Goal: Information Seeking & Learning: Learn about a topic

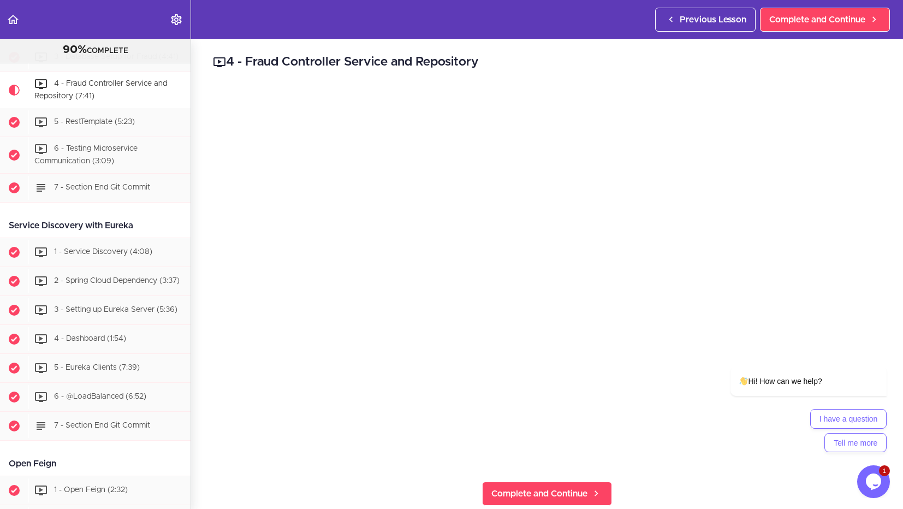
click at [300, 29] on header "Autoplay Autocomplete Previous Lesson Complete and Continue" at bounding box center [451, 19] width 903 height 39
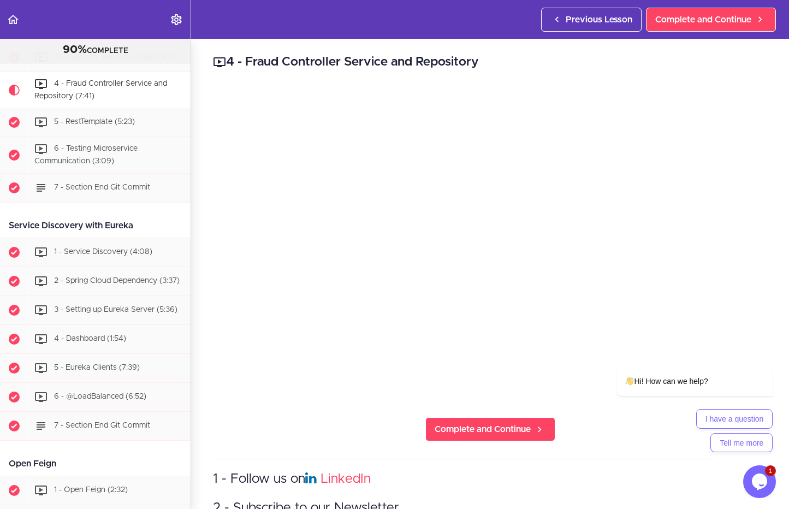
click at [212, 49] on div "4 - Fraud Controller Service and Repository Complete and Continue 1 - Follow us…" at bounding box center [490, 274] width 598 height 470
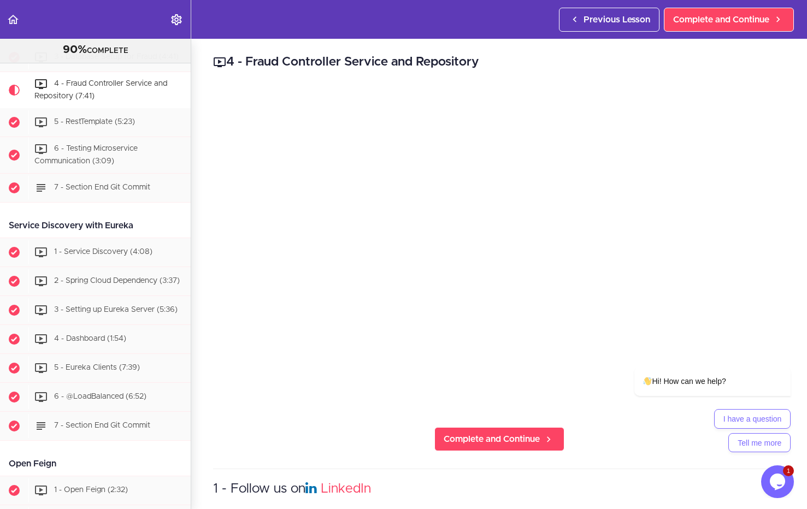
click at [316, 76] on div "4 - Fraud Controller Service and Repository Complete and Continue 1 - Follow us…" at bounding box center [498, 274] width 615 height 470
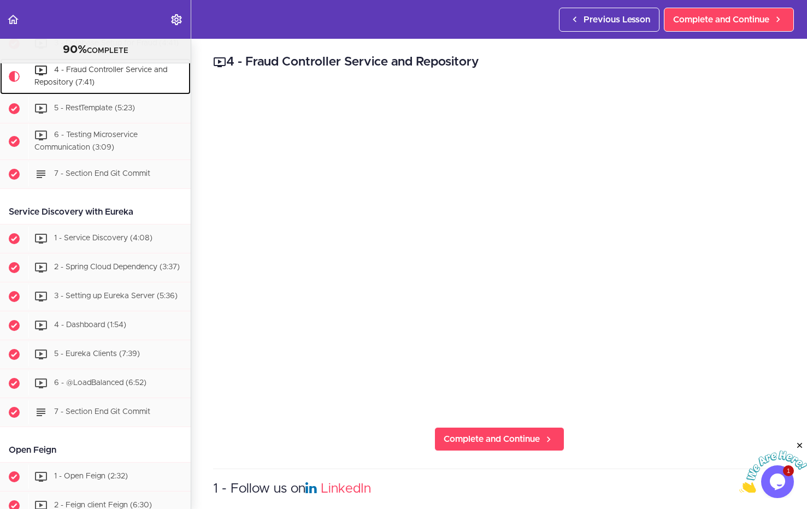
click at [3, 91] on span "Current item" at bounding box center [14, 76] width 28 height 28
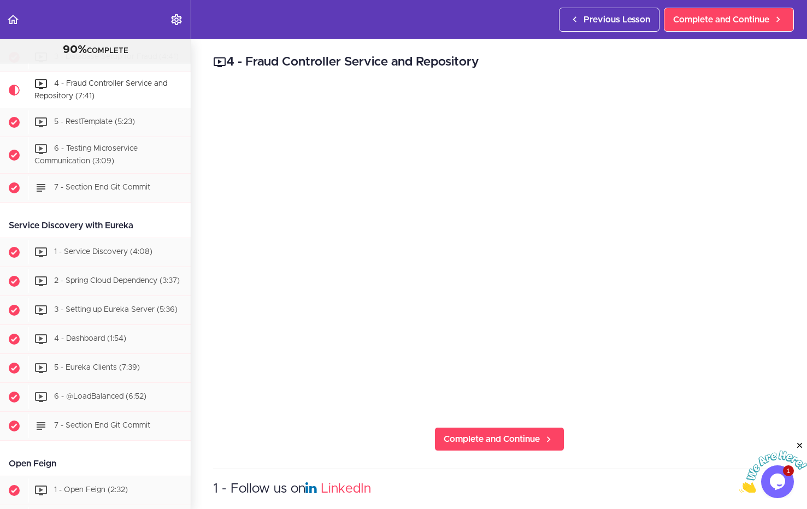
scroll to position [774, 0]
click at [239, 22] on header "Autoplay Autocomplete Previous Lesson Complete and Continue" at bounding box center [403, 19] width 807 height 39
click at [269, 2] on header "Autoplay Autocomplete Previous Lesson Complete and Continue" at bounding box center [403, 19] width 807 height 39
click at [542, 437] on icon at bounding box center [548, 439] width 13 height 11
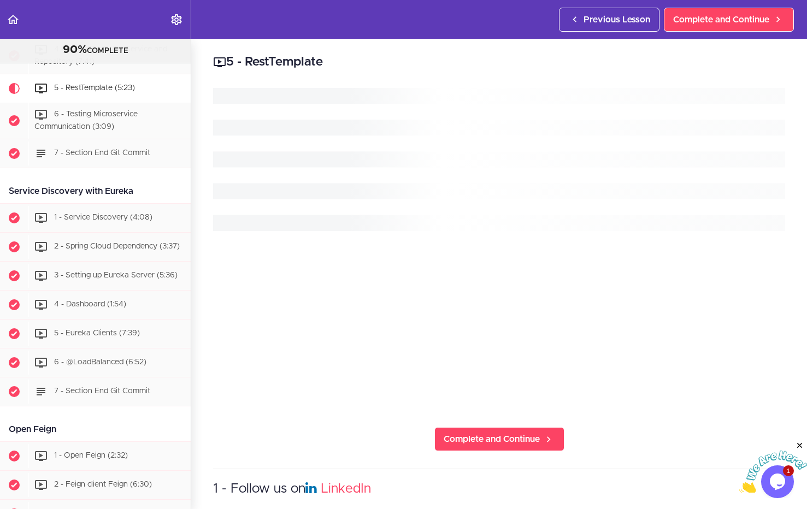
scroll to position [810, 0]
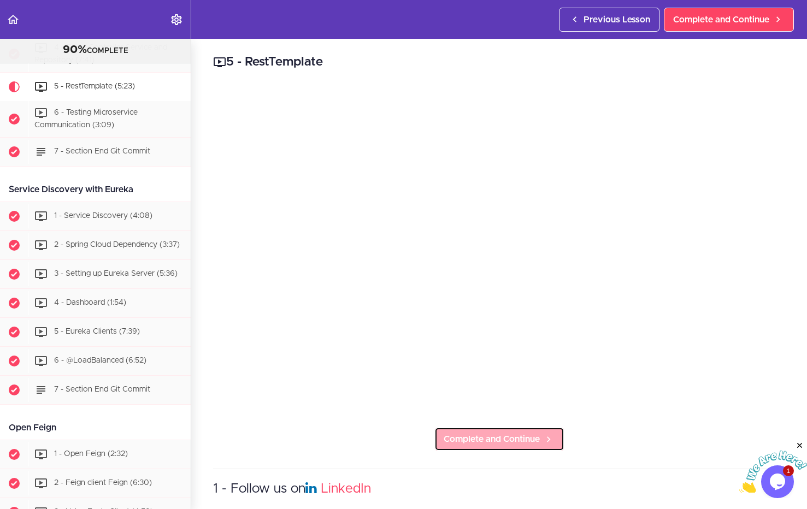
click at [470, 433] on span "Complete and Continue" at bounding box center [491, 439] width 96 height 13
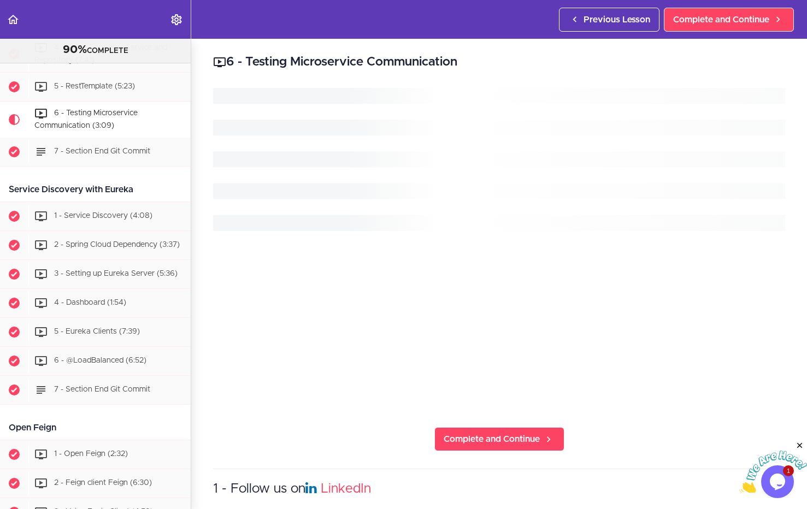
scroll to position [839, 0]
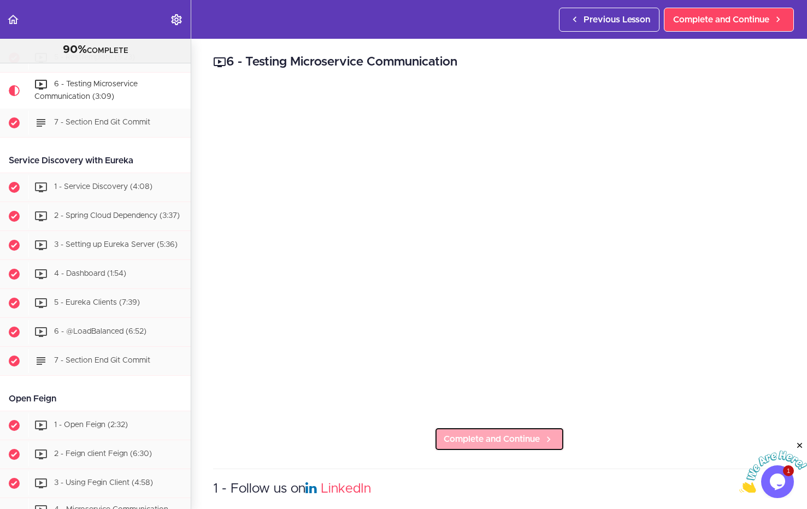
click at [555, 439] on link "Complete and Continue" at bounding box center [499, 439] width 130 height 24
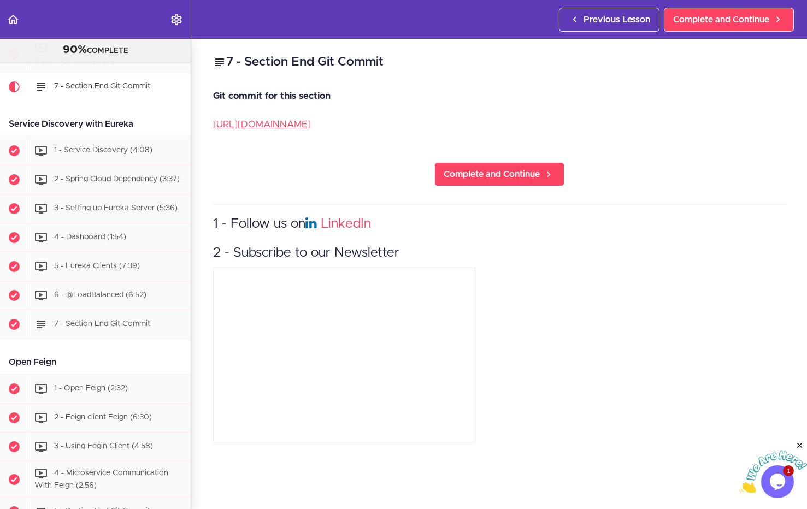
scroll to position [876, 0]
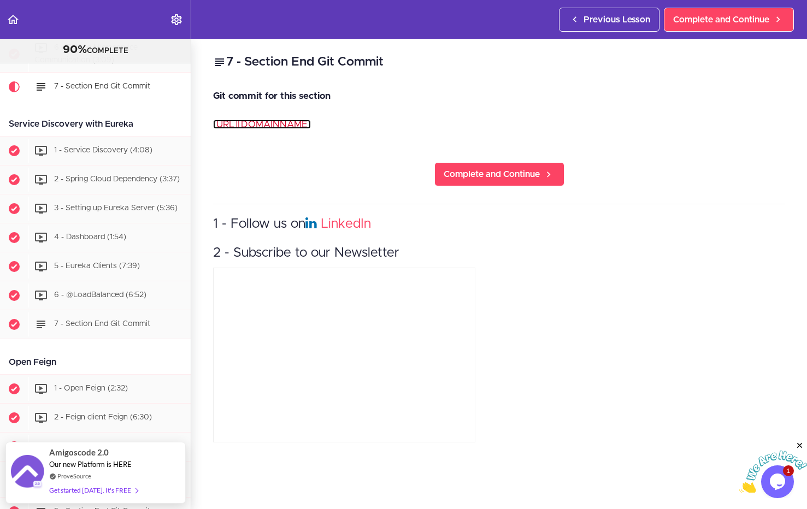
click at [311, 123] on link "[URL][DOMAIN_NAME]" at bounding box center [262, 124] width 98 height 9
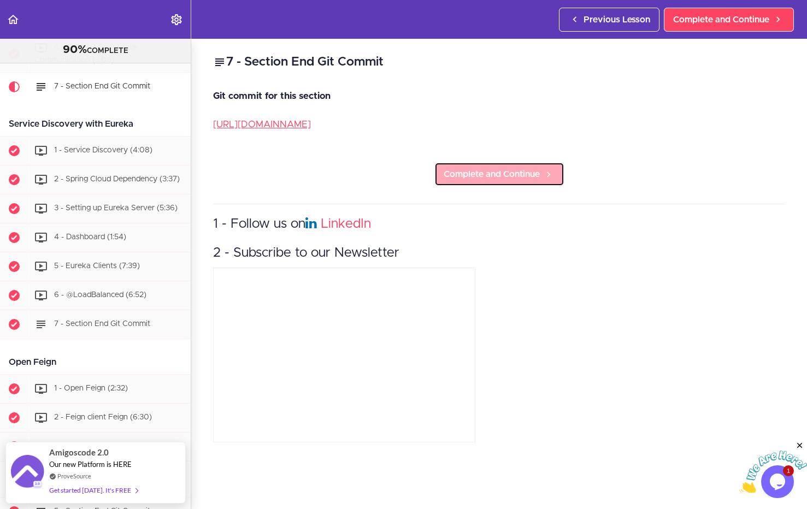
click at [489, 176] on span "Complete and Continue" at bounding box center [491, 174] width 96 height 13
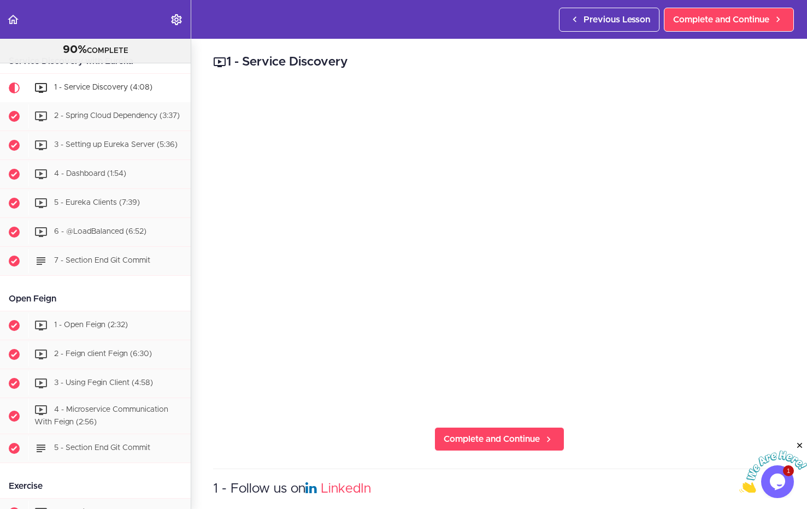
scroll to position [940, 0]
